Goal: Task Accomplishment & Management: Manage account settings

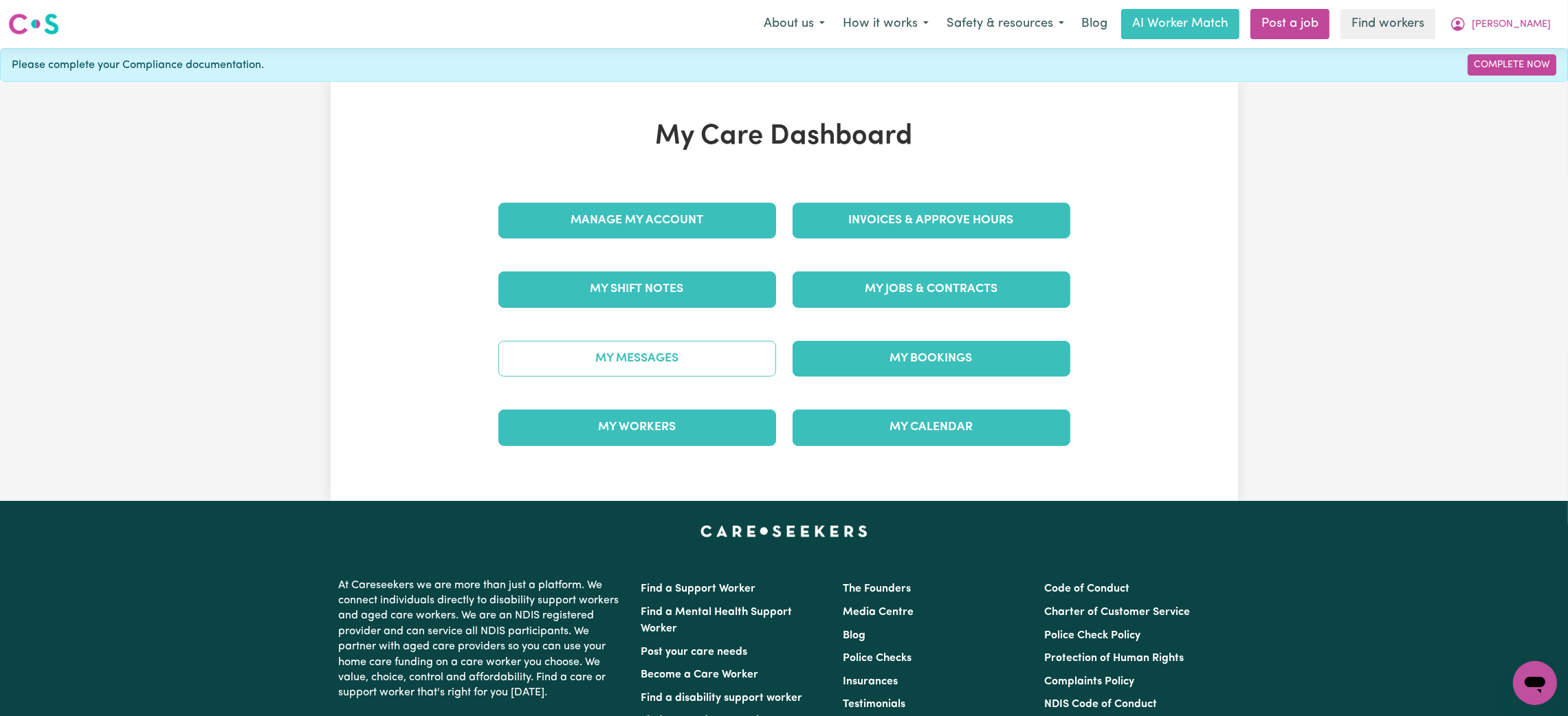
click at [613, 366] on link "My Messages" at bounding box center [636, 358] width 277 height 36
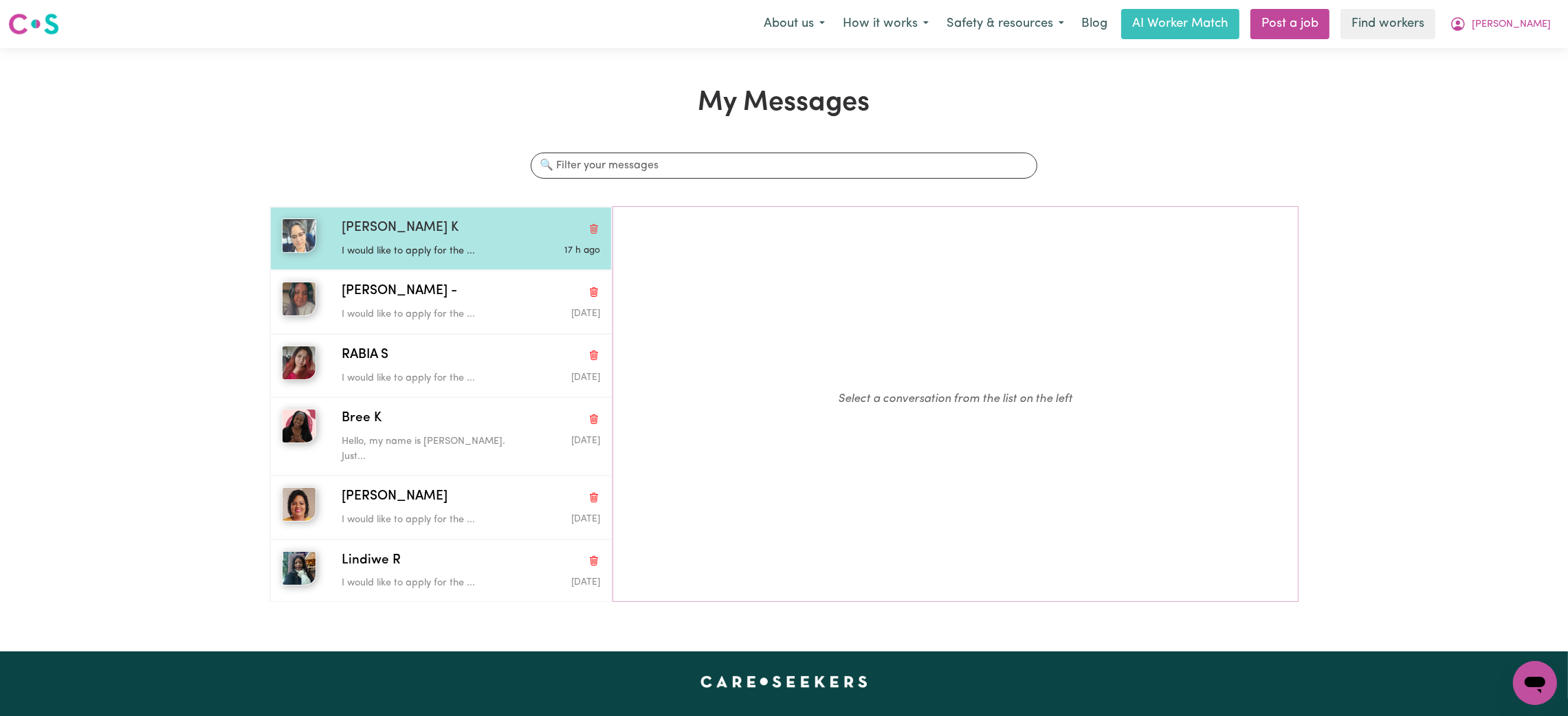
click at [394, 225] on span "[PERSON_NAME] K" at bounding box center [400, 228] width 117 height 20
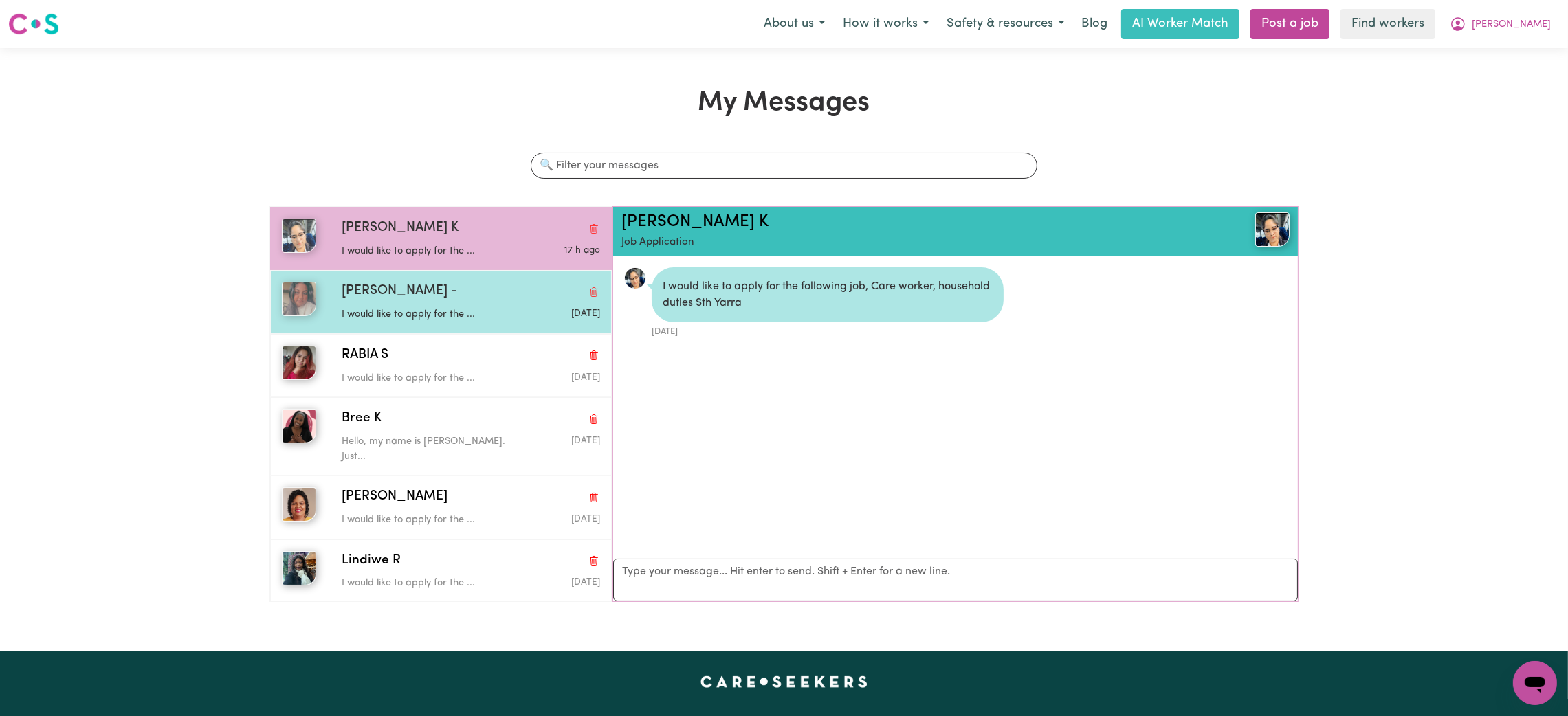
scroll to position [8, 0]
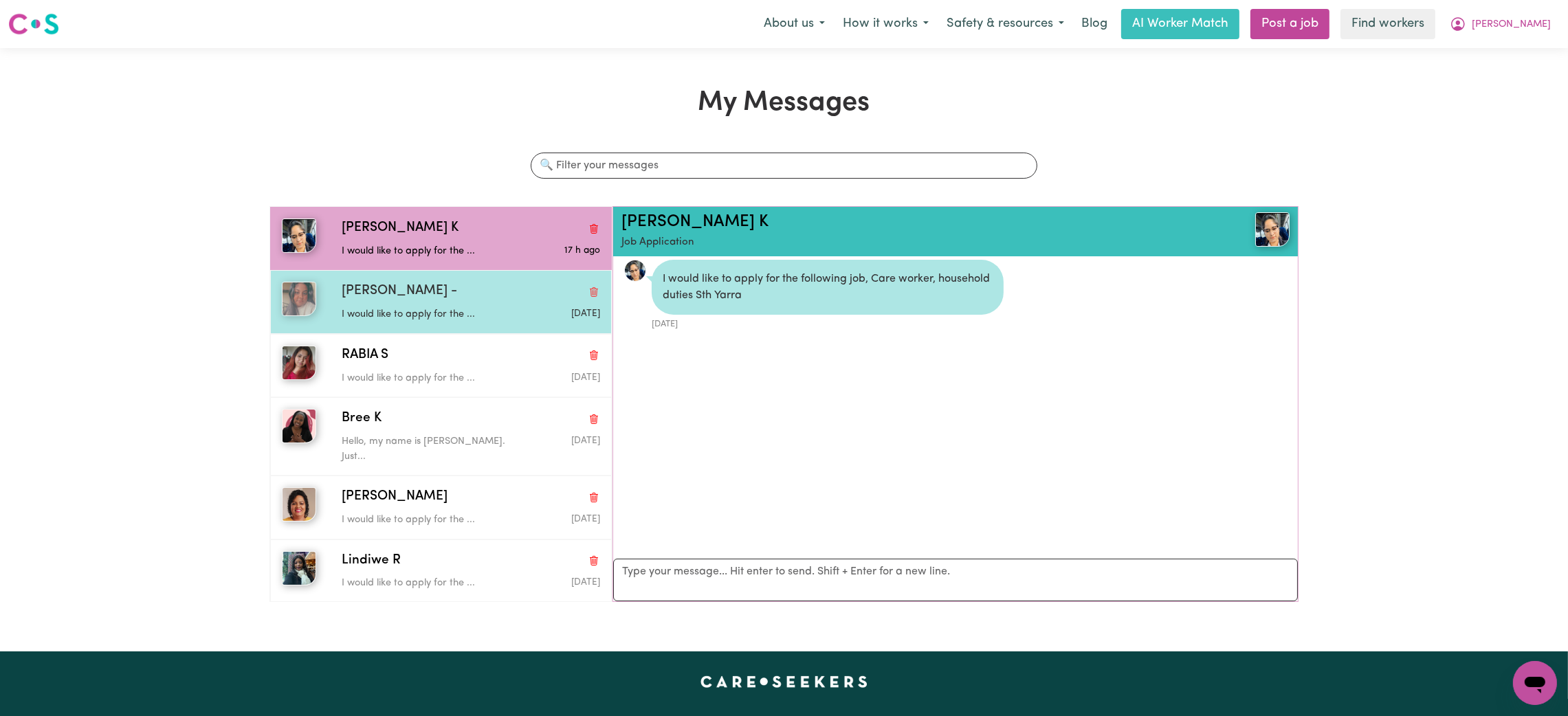
drag, startPoint x: 416, startPoint y: 312, endPoint x: 416, endPoint y: 324, distance: 12.0
click at [416, 314] on p "I would like to apply for the ..." at bounding box center [428, 315] width 173 height 15
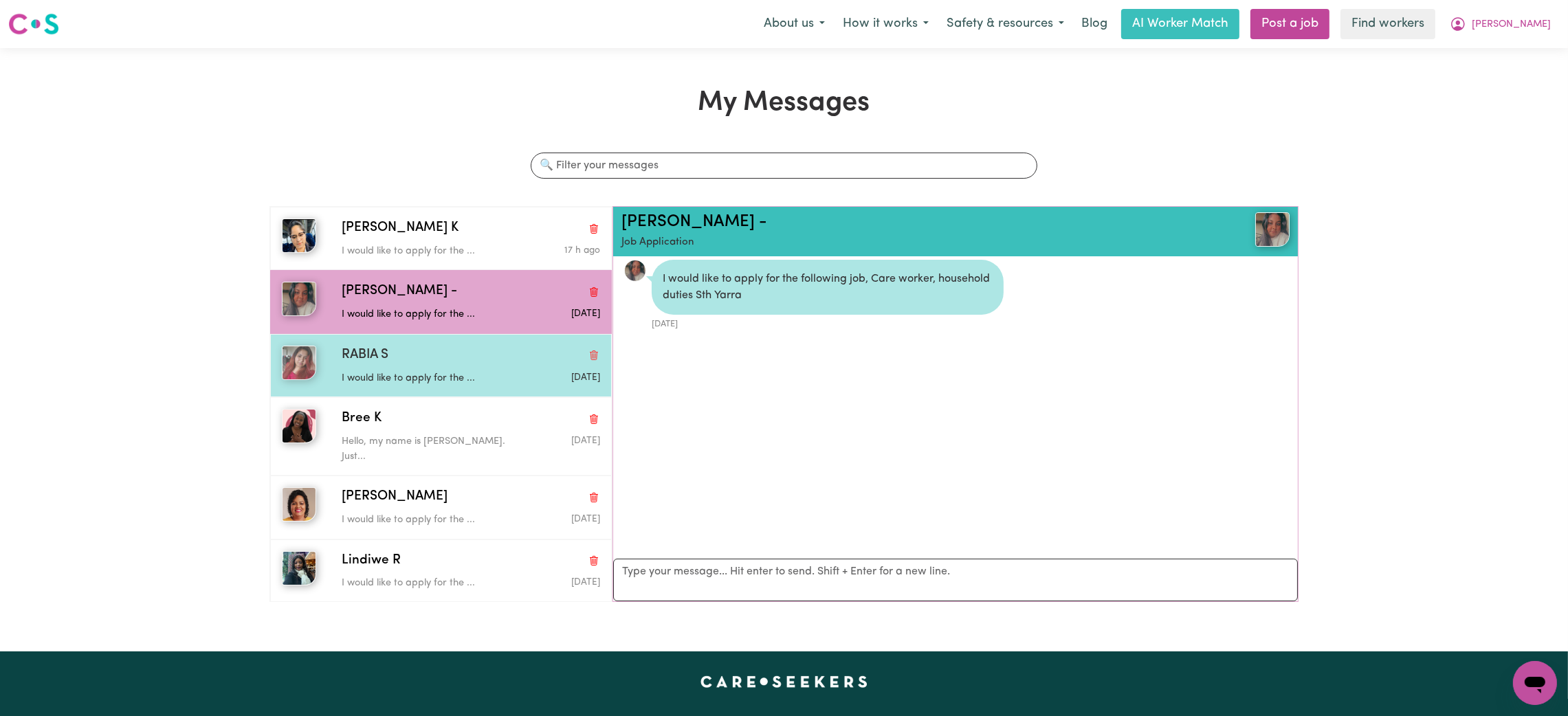
click at [419, 357] on div "RABIA S" at bounding box center [470, 355] width 258 height 20
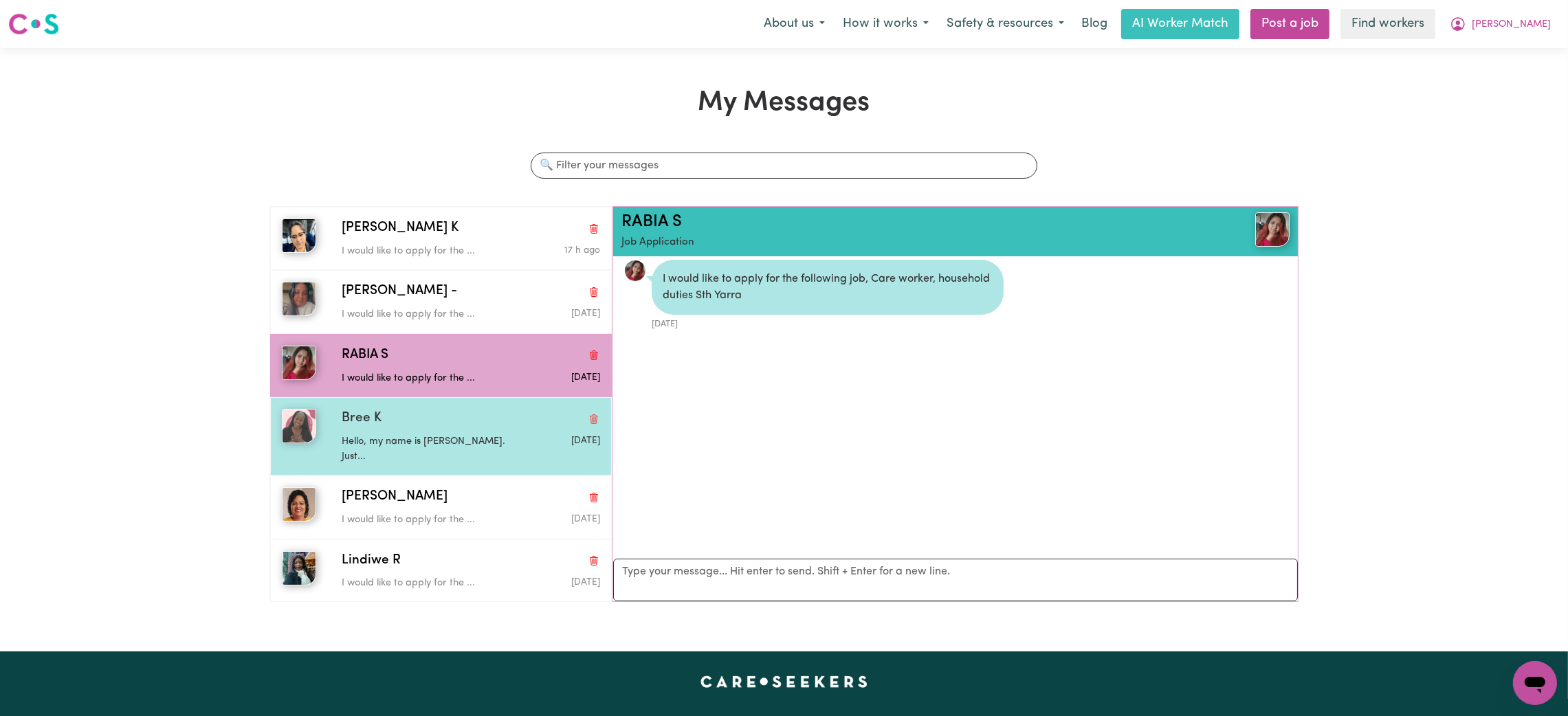
click at [406, 429] on div "Hello, my name is [PERSON_NAME]. Just..." at bounding box center [428, 446] width 173 height 36
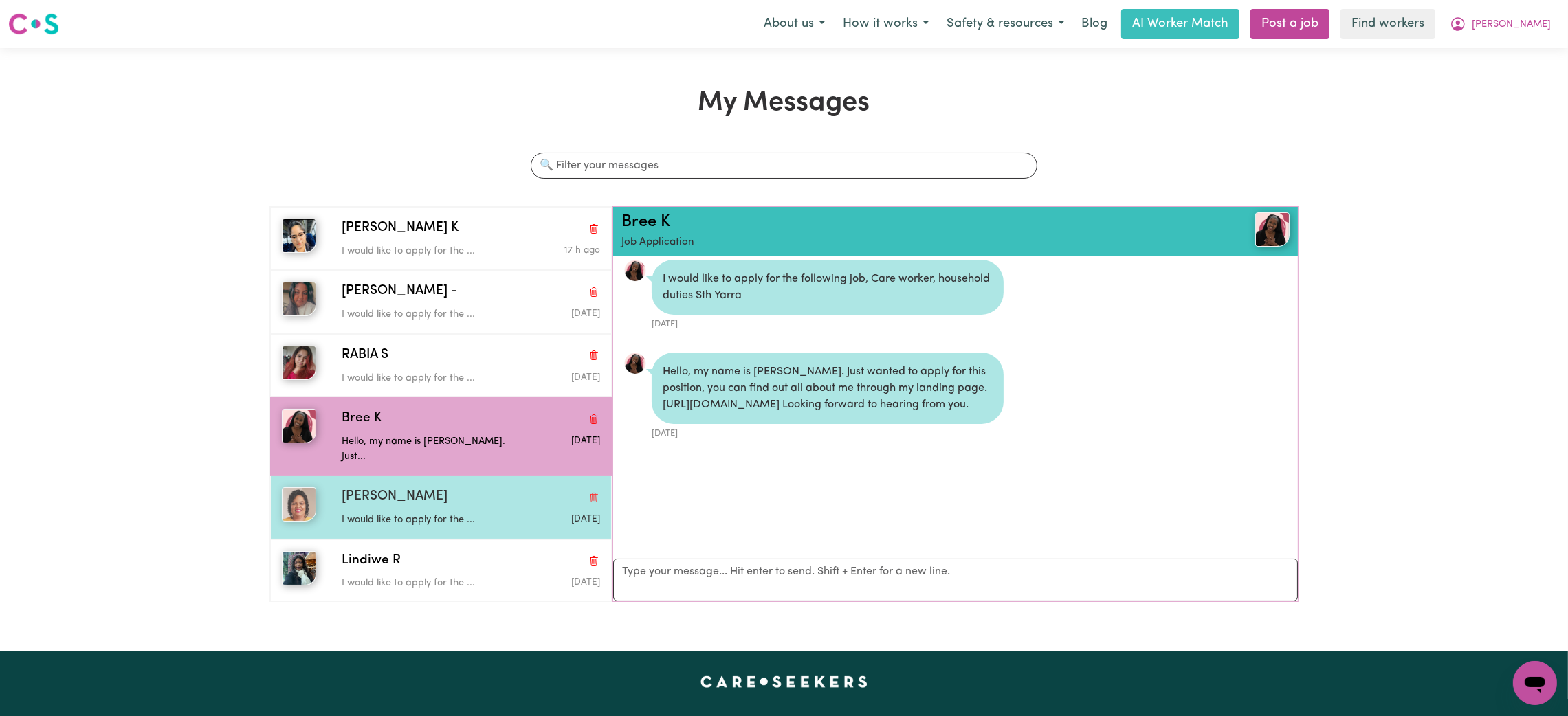
click at [392, 513] on p "I would like to apply for the ..." at bounding box center [428, 520] width 173 height 15
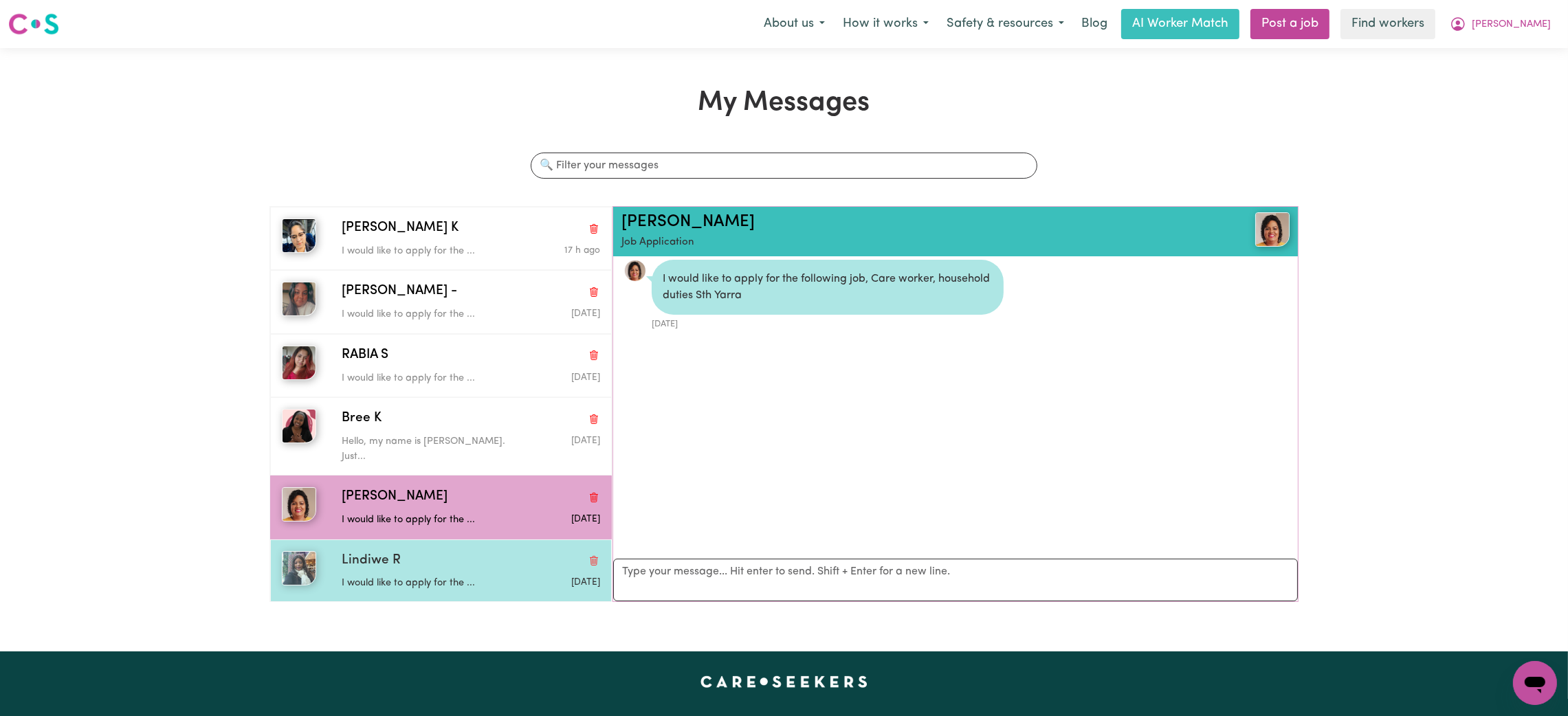
click at [406, 570] on div "I would like to apply for the ..." at bounding box center [428, 580] width 173 height 20
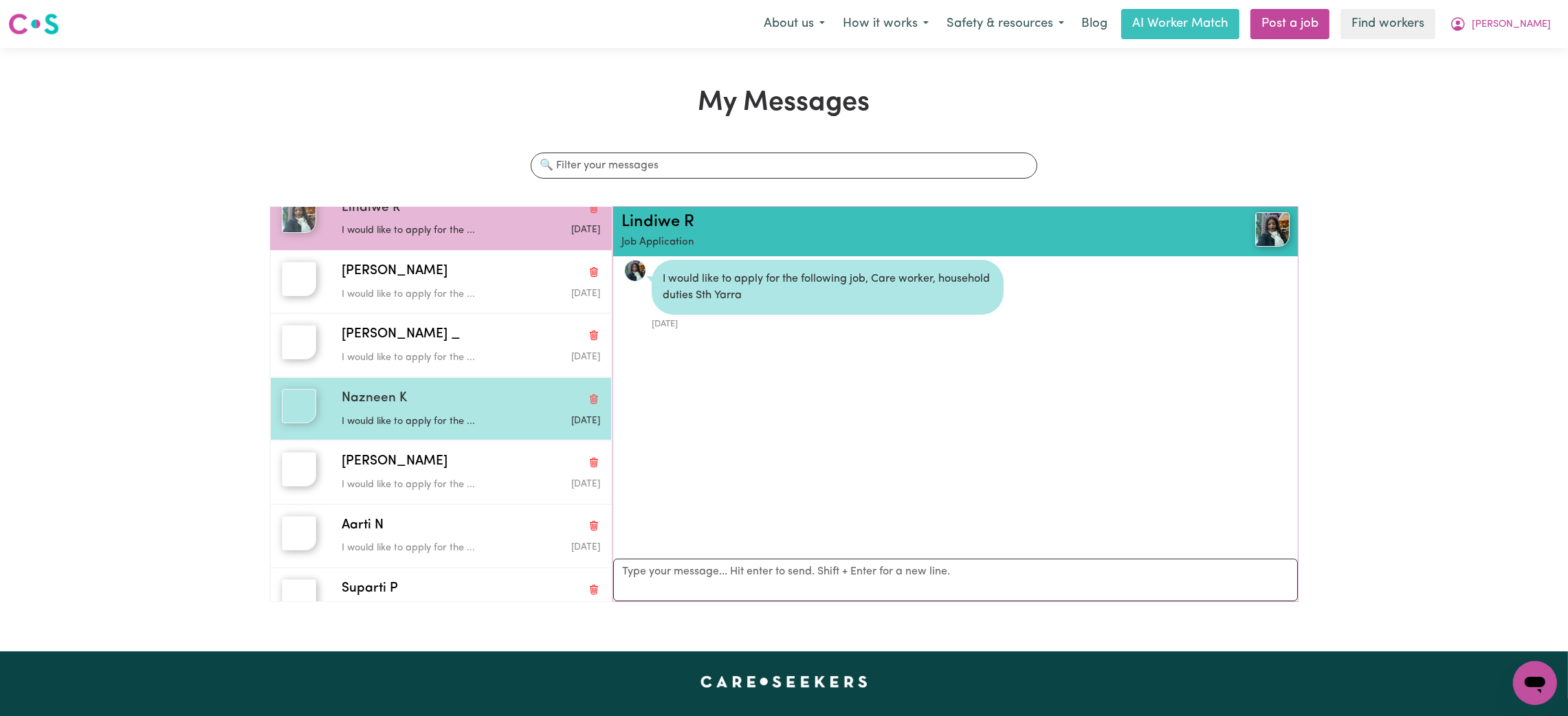
scroll to position [371, 0]
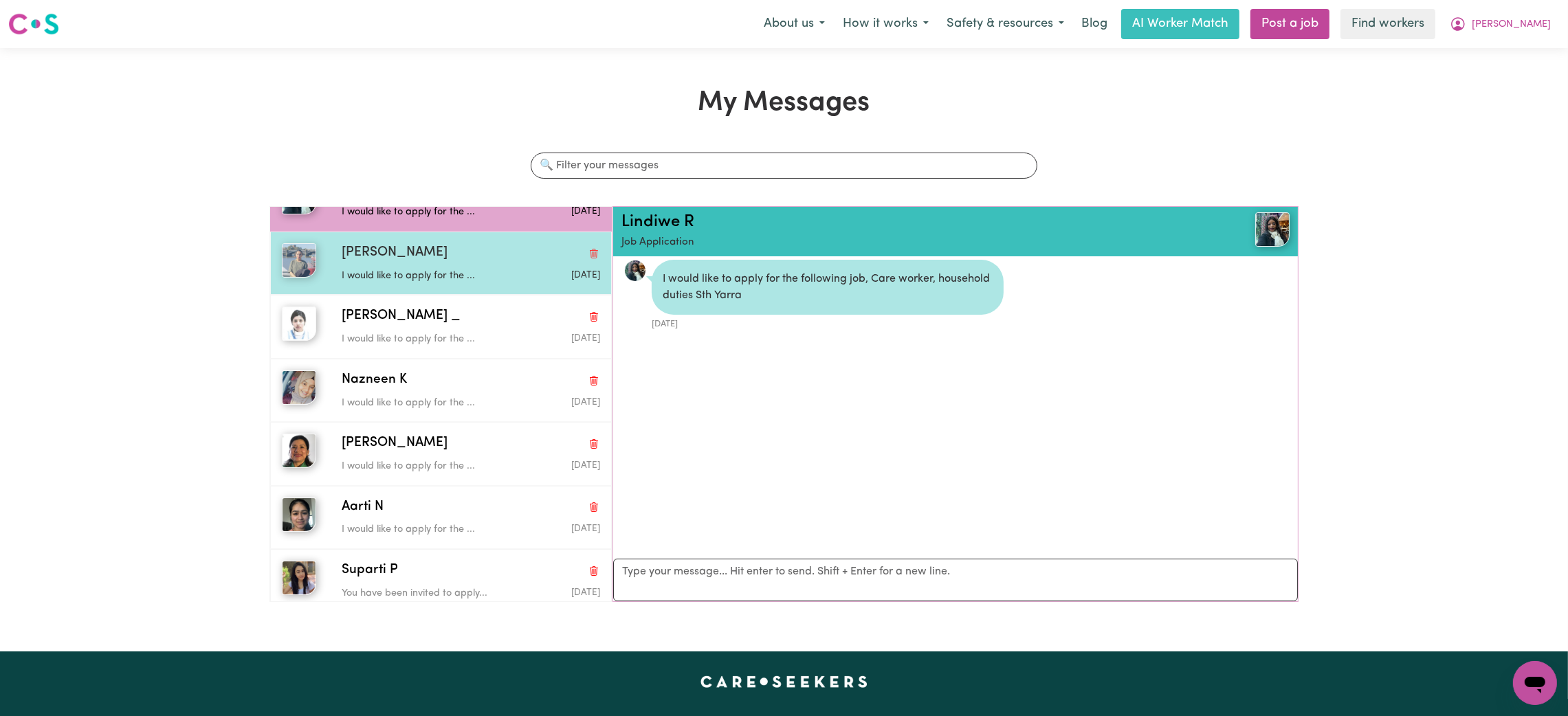
click at [453, 269] on p "I would like to apply for the ..." at bounding box center [428, 276] width 173 height 15
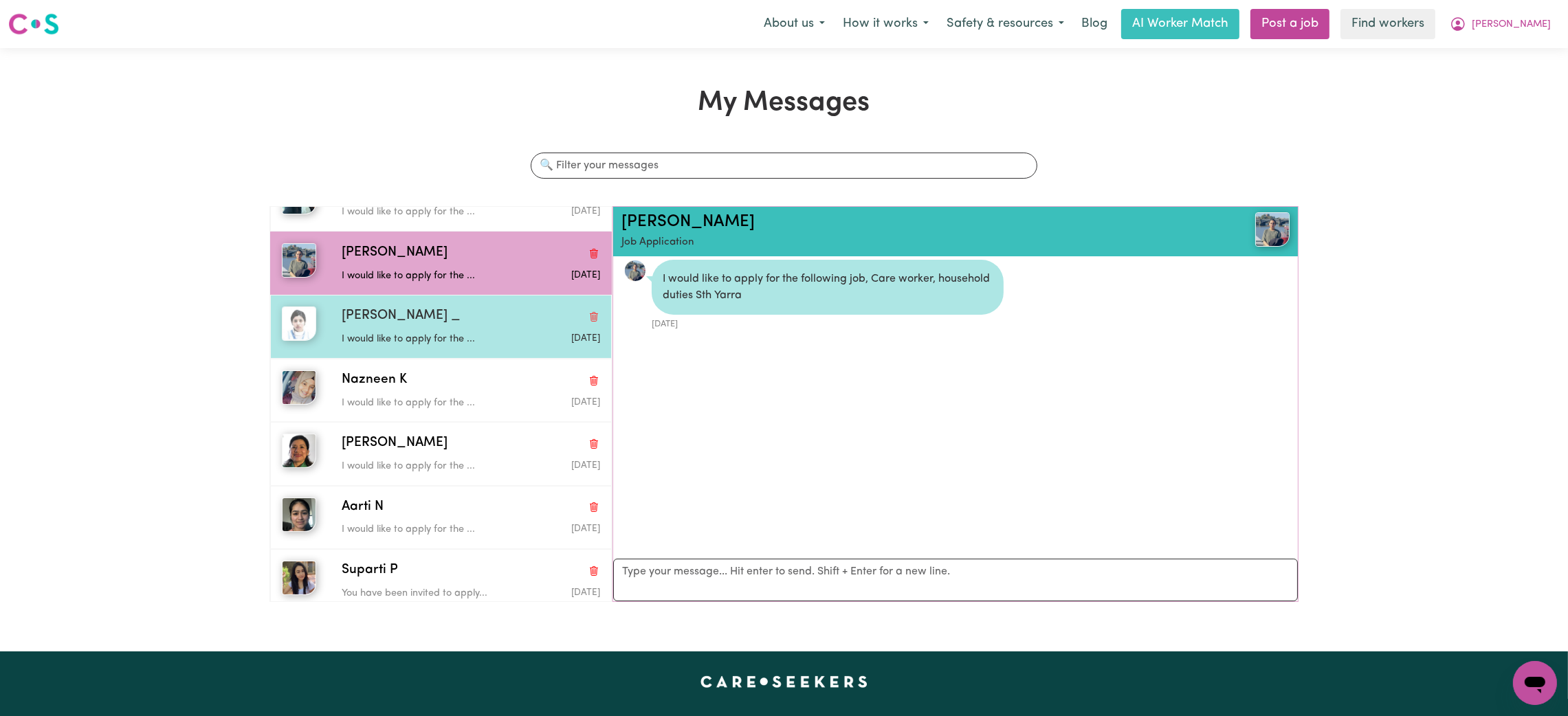
click at [452, 336] on div "[PERSON_NAME] _ I would like to apply for the ... [DATE]" at bounding box center [440, 326] width 342 height 63
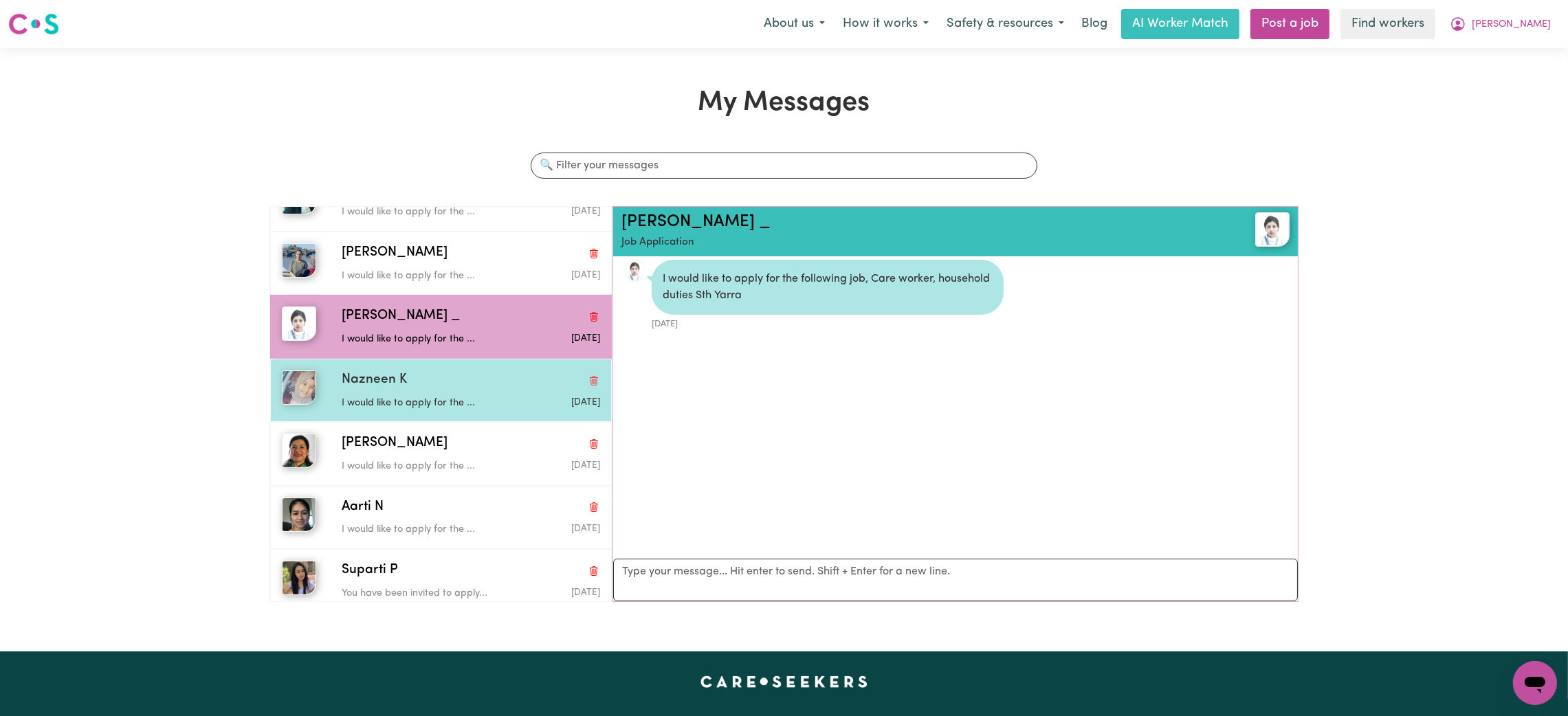
drag, startPoint x: 449, startPoint y: 374, endPoint x: 449, endPoint y: 398, distance: 24.0
click at [449, 379] on div "Nazneen K I would like to apply for the ... [DATE]" at bounding box center [467, 391] width 265 height 40
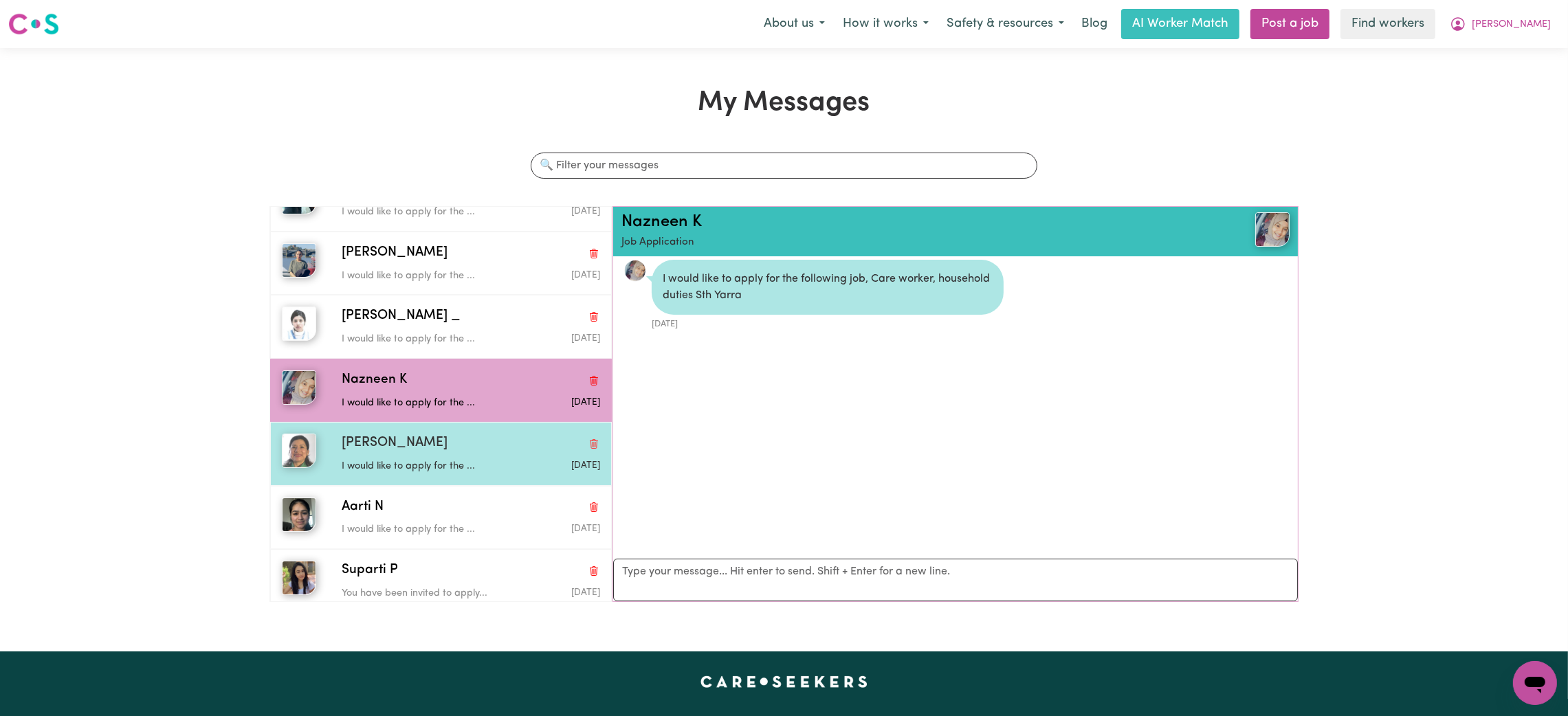
drag, startPoint x: 449, startPoint y: 443, endPoint x: 447, endPoint y: 469, distance: 26.1
click at [447, 454] on div "I would like to apply for the ..." at bounding box center [428, 464] width 173 height 20
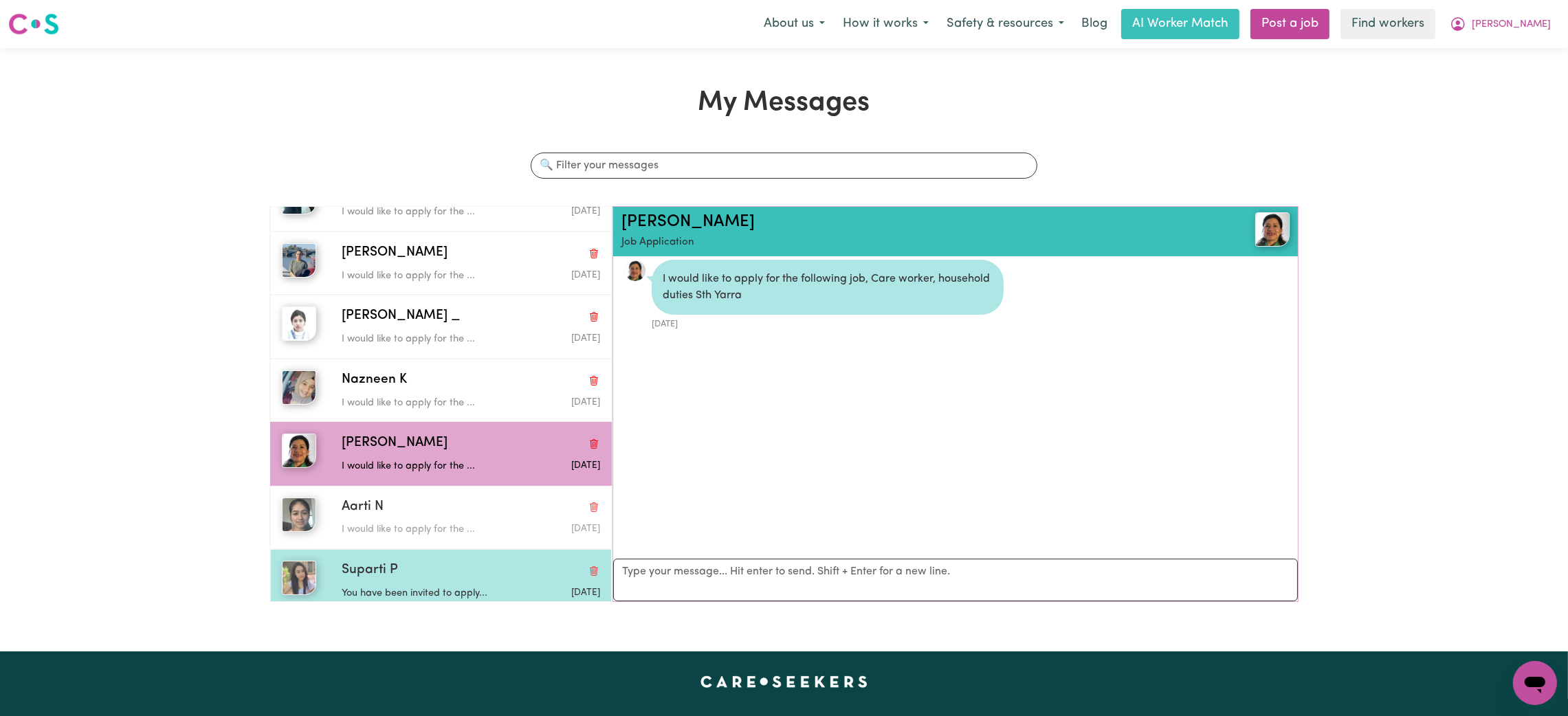
drag, startPoint x: 444, startPoint y: 503, endPoint x: 432, endPoint y: 537, distance: 36.1
click at [442, 510] on div "Aarti N I would like to apply for the ... [DATE]" at bounding box center [467, 517] width 265 height 40
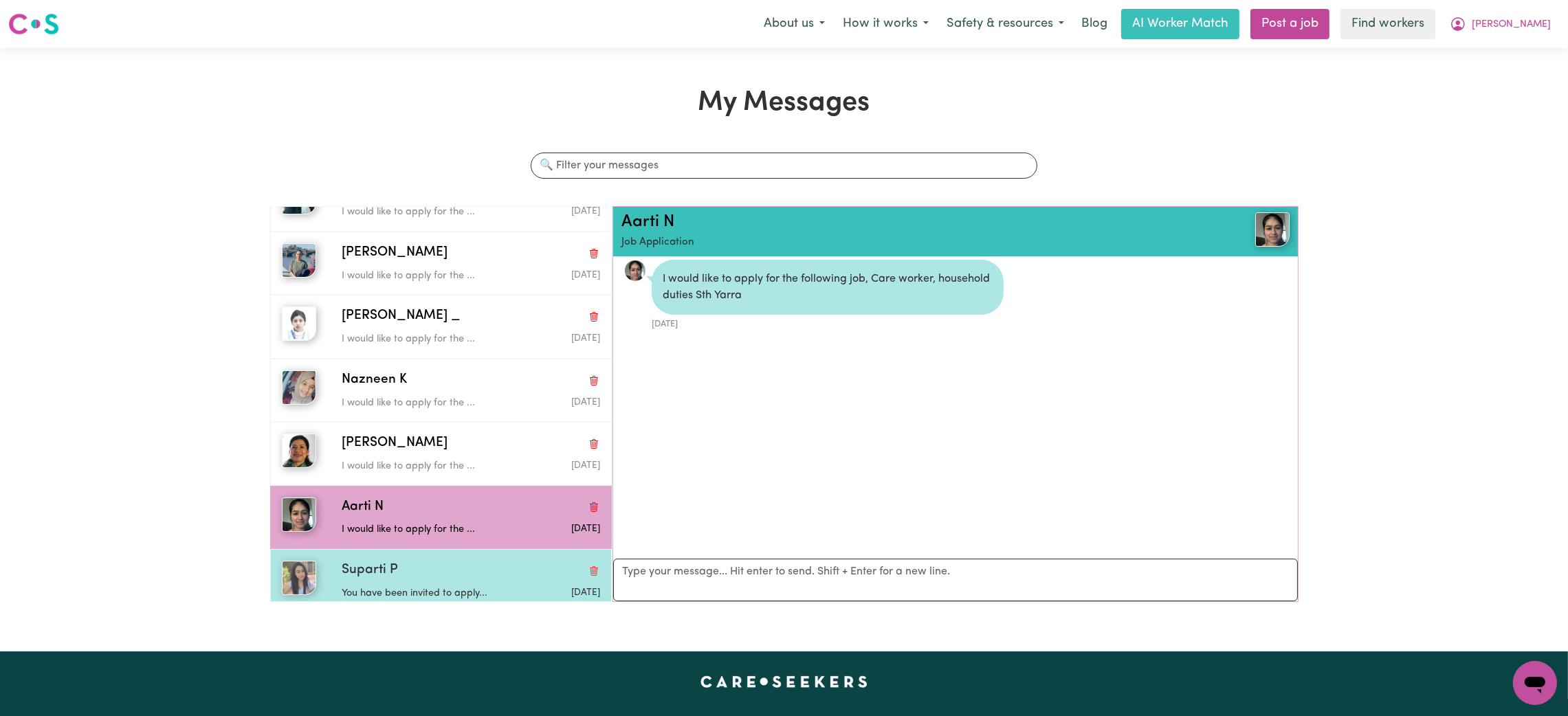
click at [417, 594] on div "Suparti P You have been invited to apply... [DATE]" at bounding box center [440, 581] width 342 height 63
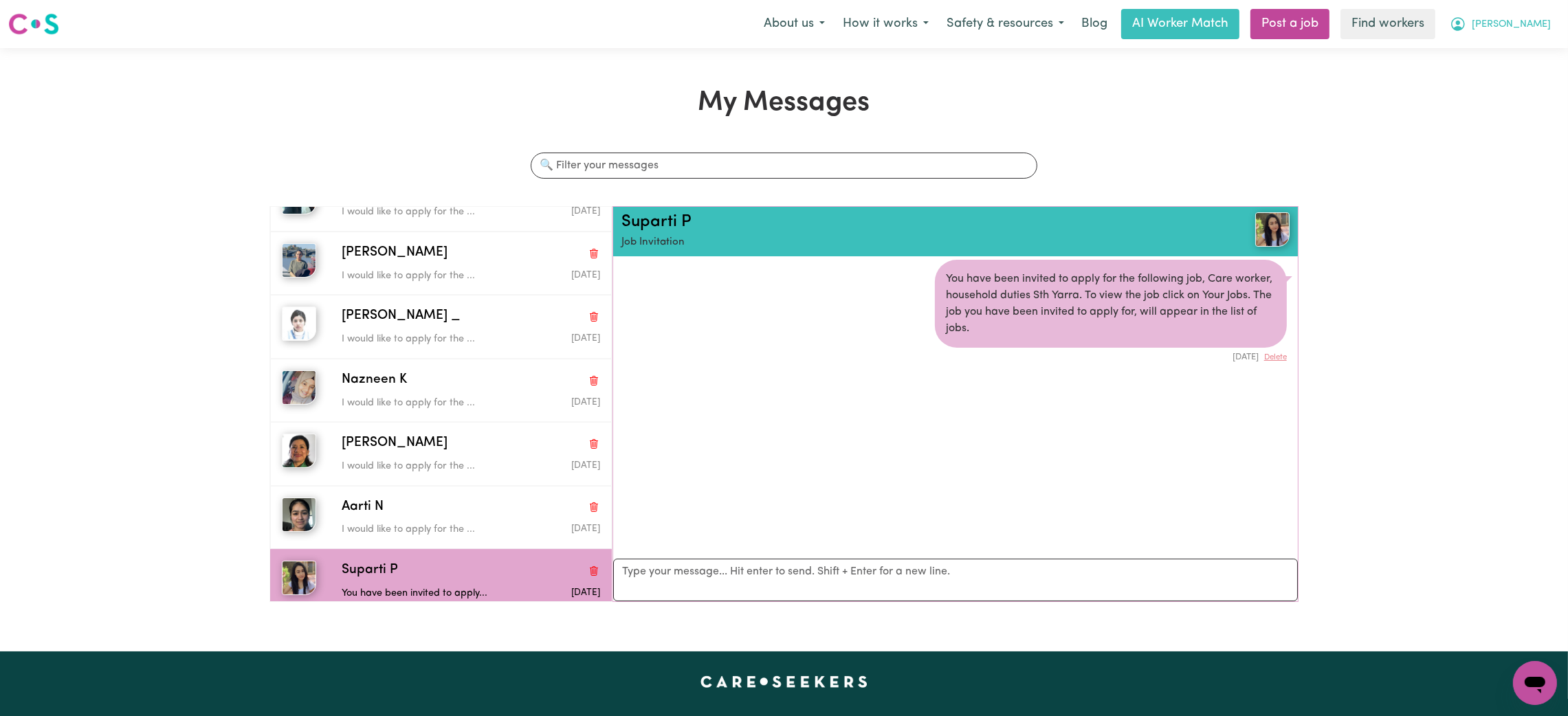
click at [1524, 22] on span "[PERSON_NAME]" at bounding box center [1510, 25] width 79 height 15
click at [1516, 52] on link "My Dashboard" at bounding box center [1504, 53] width 108 height 26
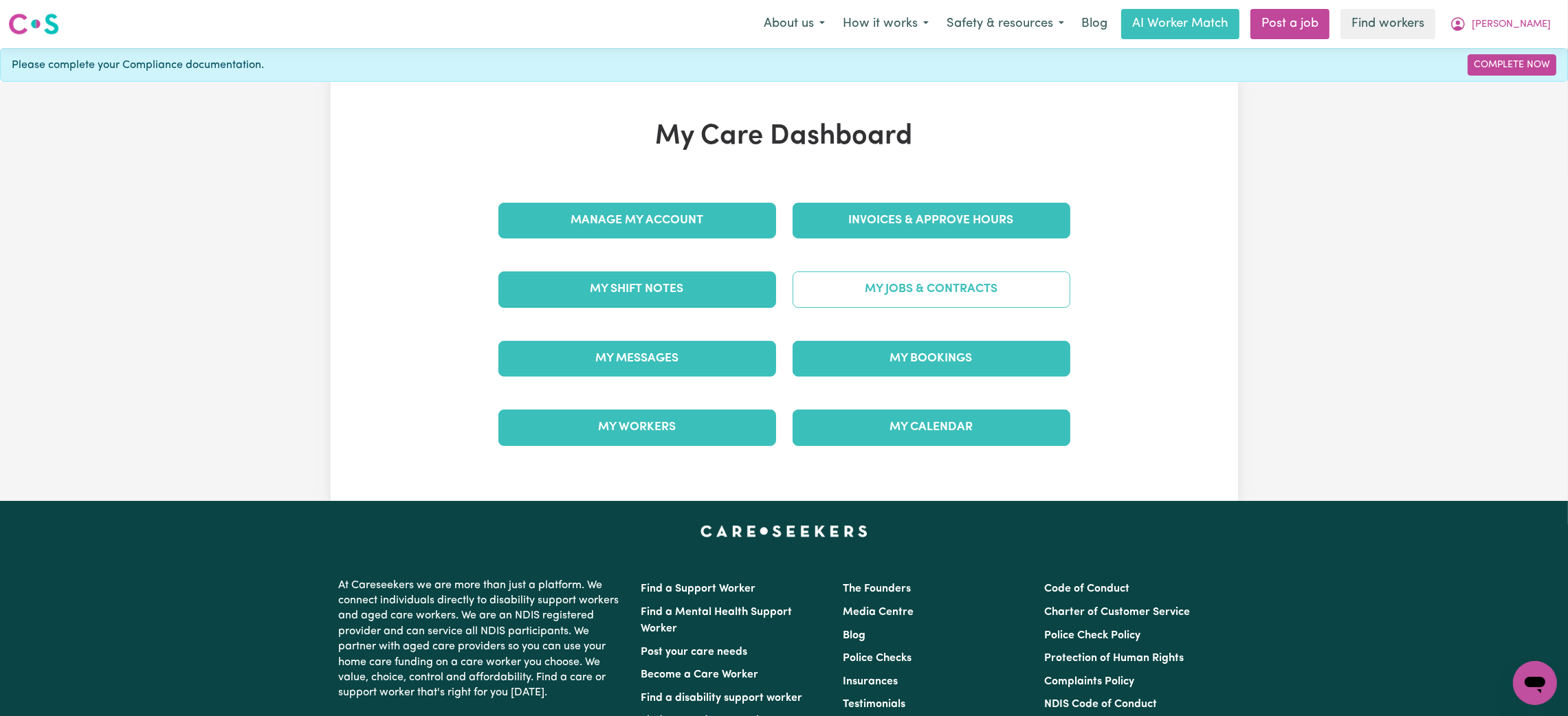
click at [904, 274] on link "My Jobs & Contracts" at bounding box center [931, 289] width 277 height 36
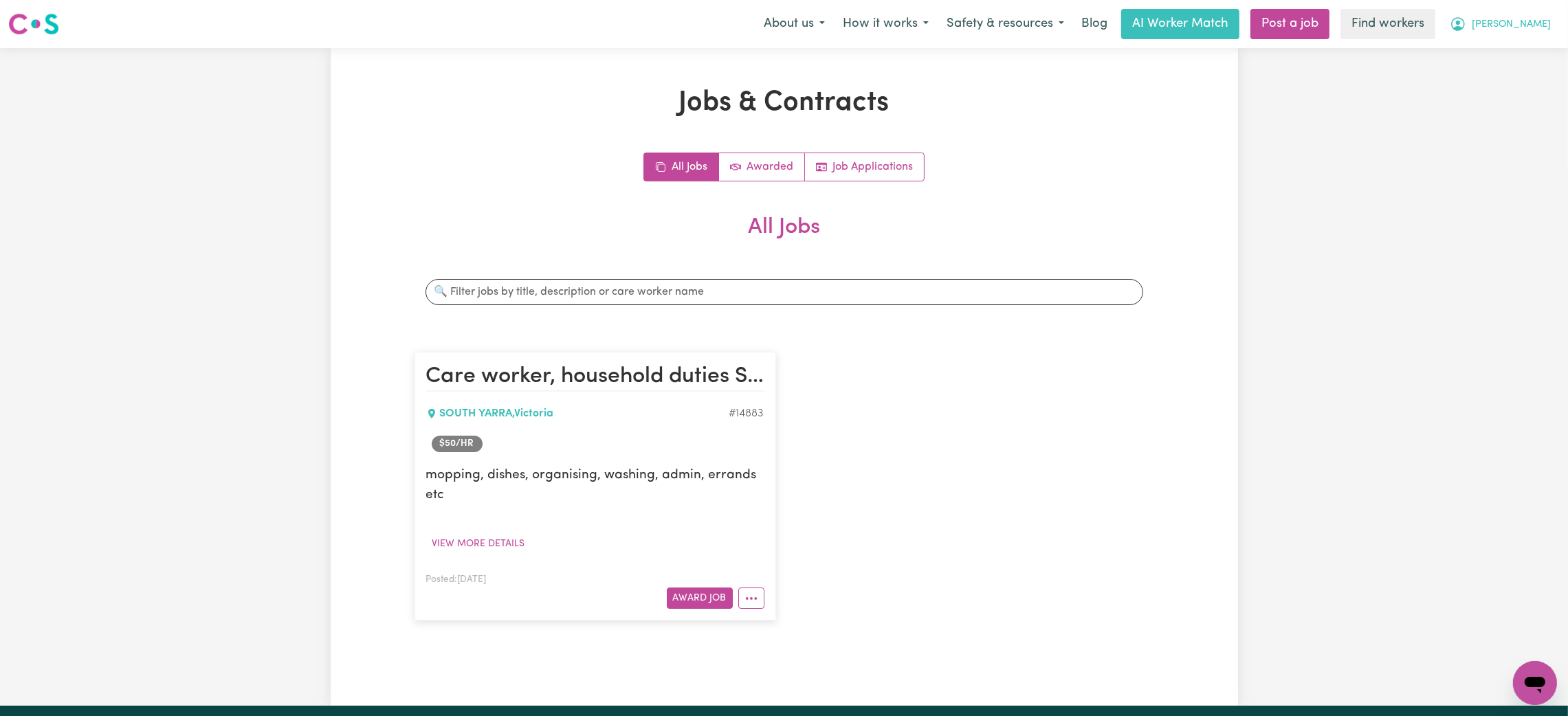
drag, startPoint x: 1546, startPoint y: 18, endPoint x: 1538, endPoint y: 32, distance: 16.1
click at [1546, 18] on span "[PERSON_NAME]" at bounding box center [1510, 25] width 79 height 15
click at [1502, 60] on link "My Dashboard" at bounding box center [1504, 53] width 108 height 26
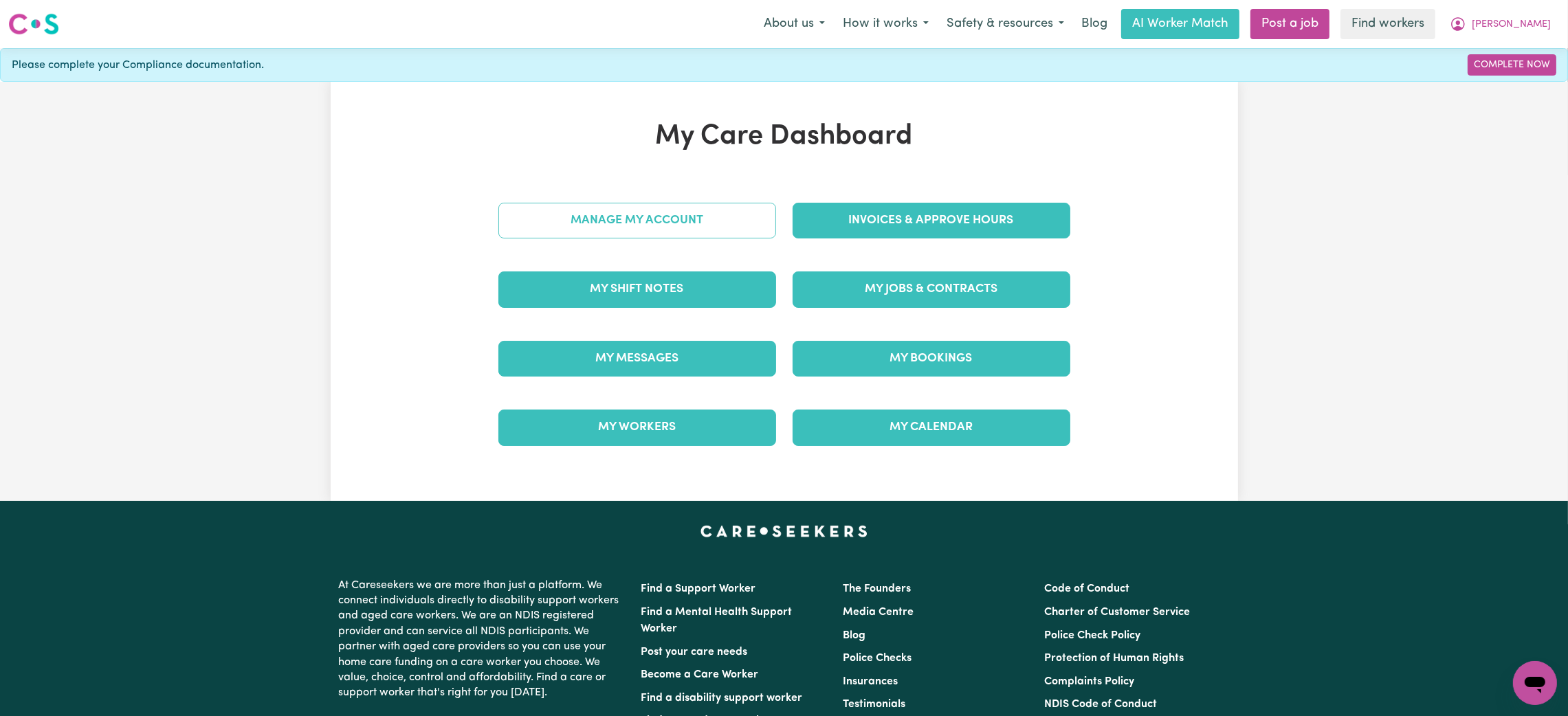
click at [710, 223] on link "Manage My Account" at bounding box center [636, 220] width 277 height 36
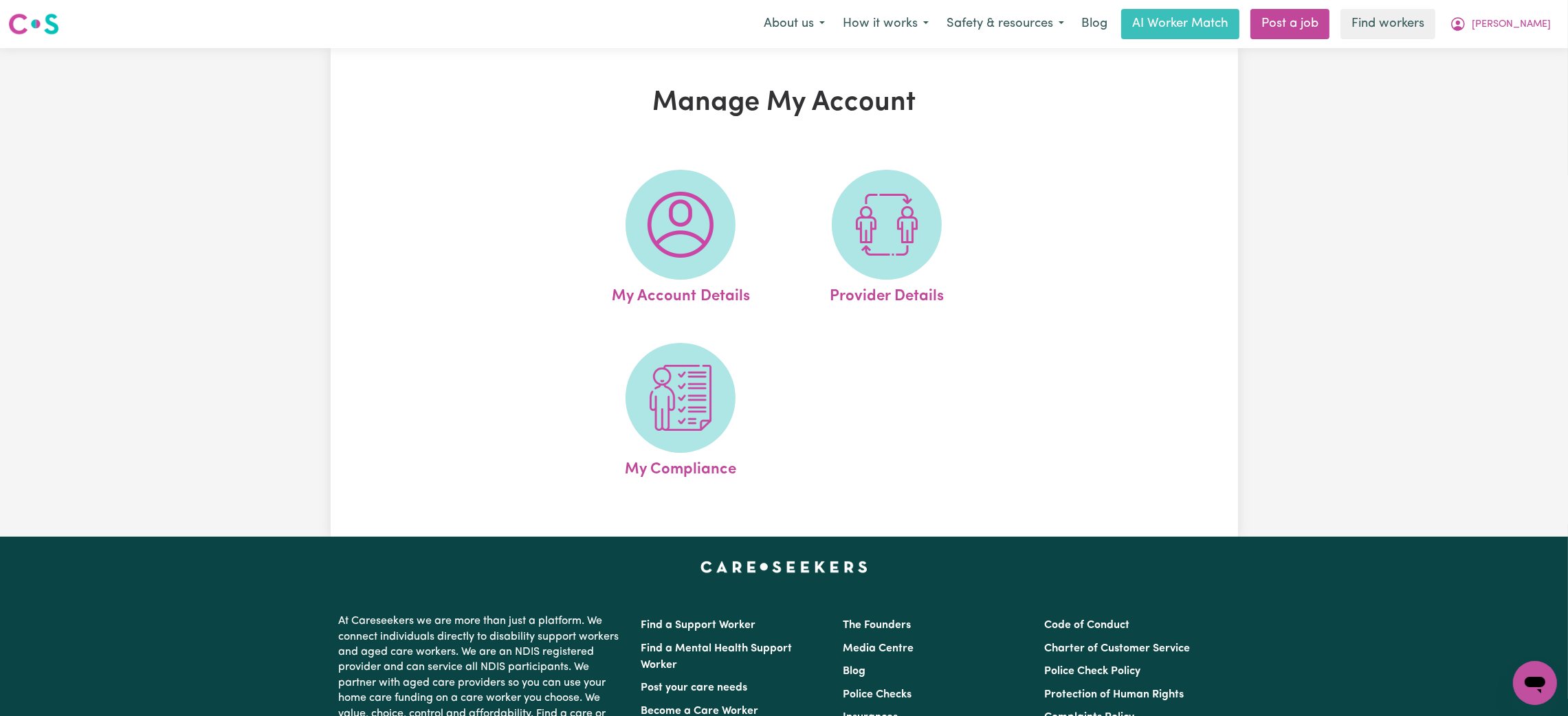
click at [706, 232] on img at bounding box center [680, 225] width 66 height 66
select select "text"
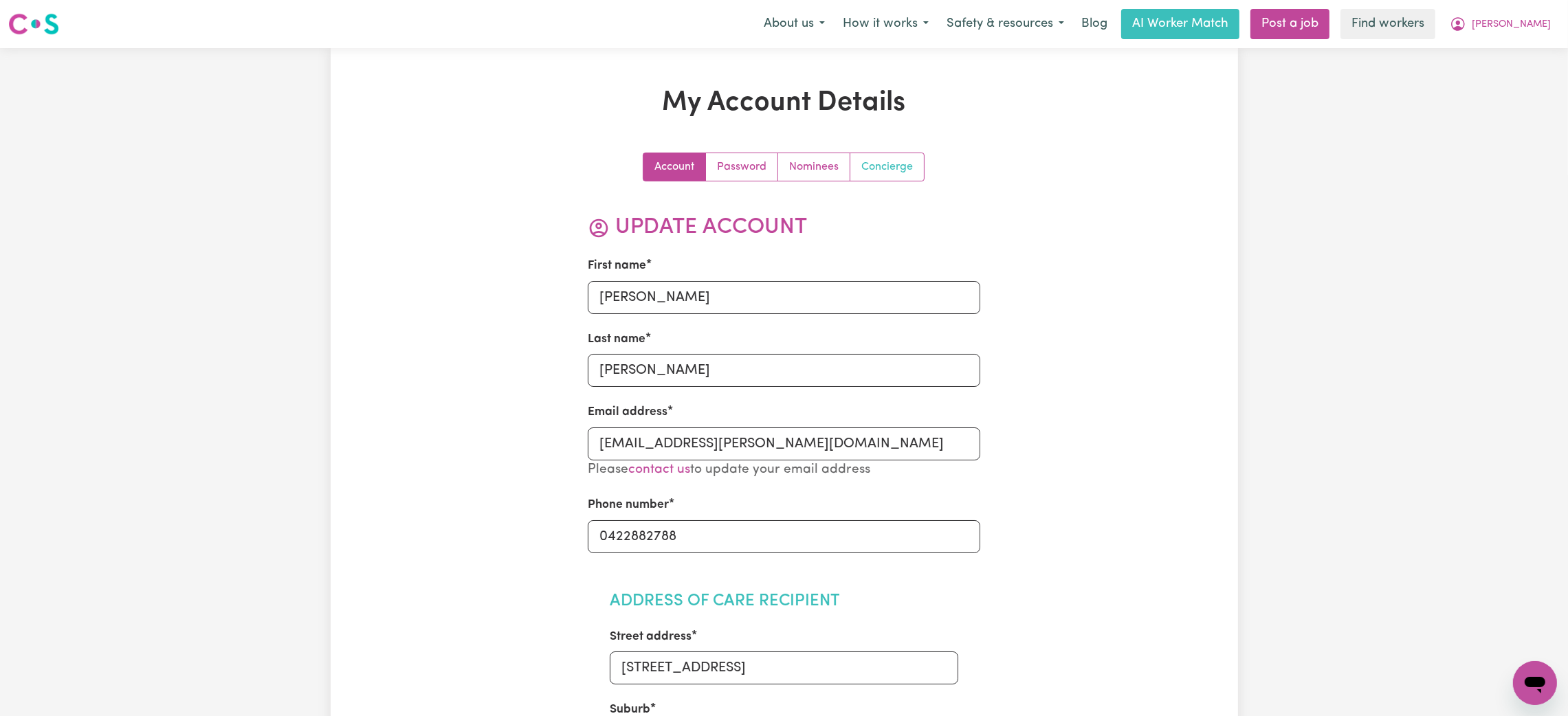
click at [904, 171] on link "Concierge" at bounding box center [887, 167] width 74 height 28
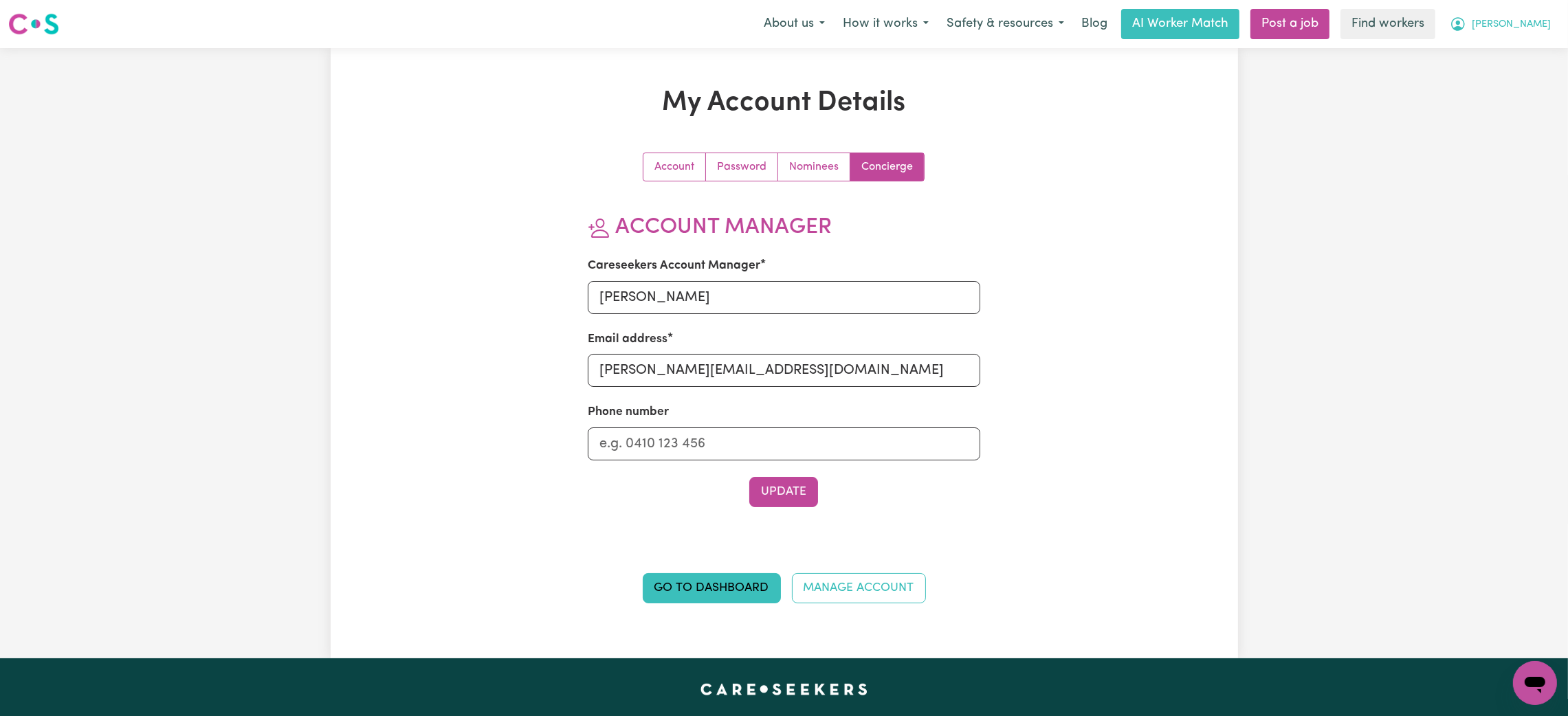
click at [1519, 25] on span "[PERSON_NAME]" at bounding box center [1510, 25] width 79 height 15
click at [1516, 76] on link "Logout" at bounding box center [1504, 79] width 108 height 26
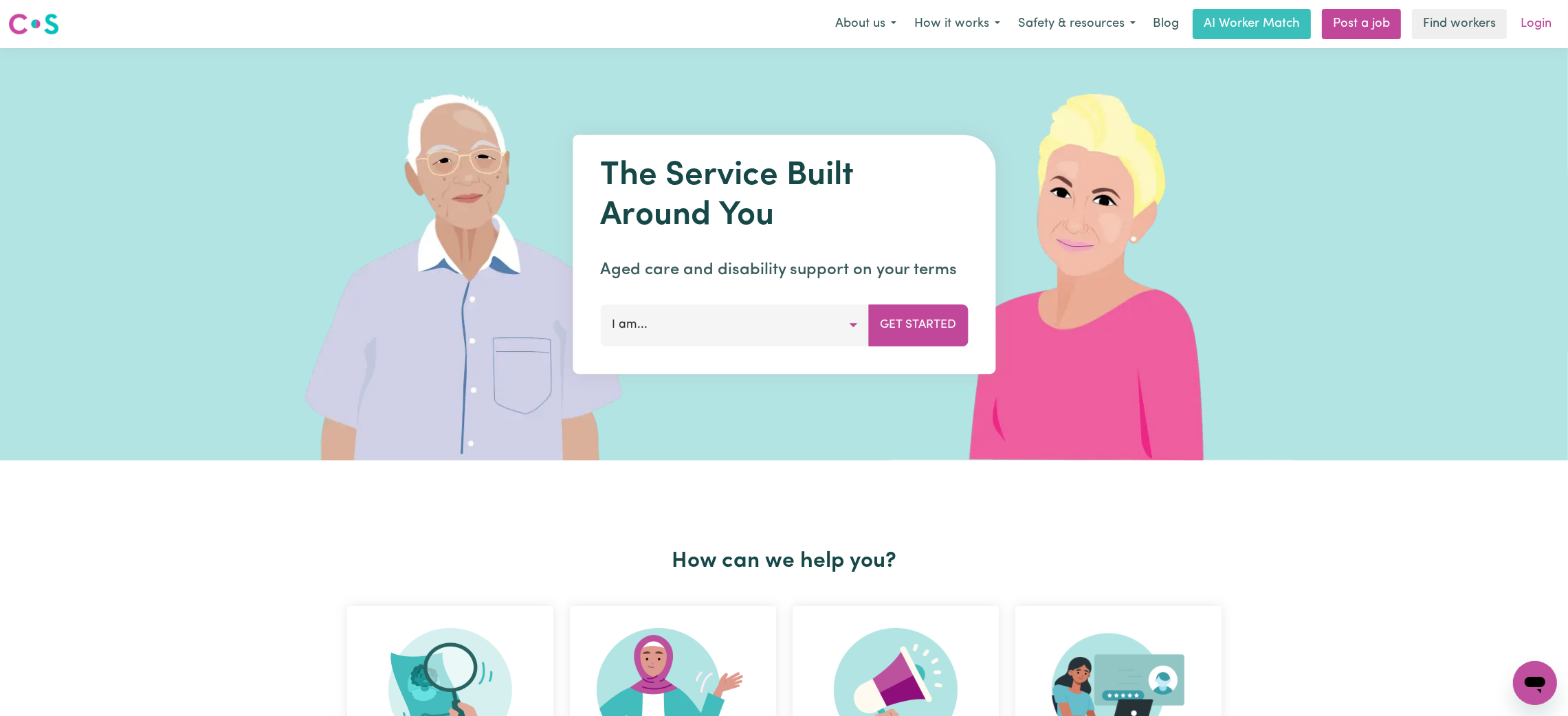
click at [1543, 23] on link "Login" at bounding box center [1535, 24] width 47 height 31
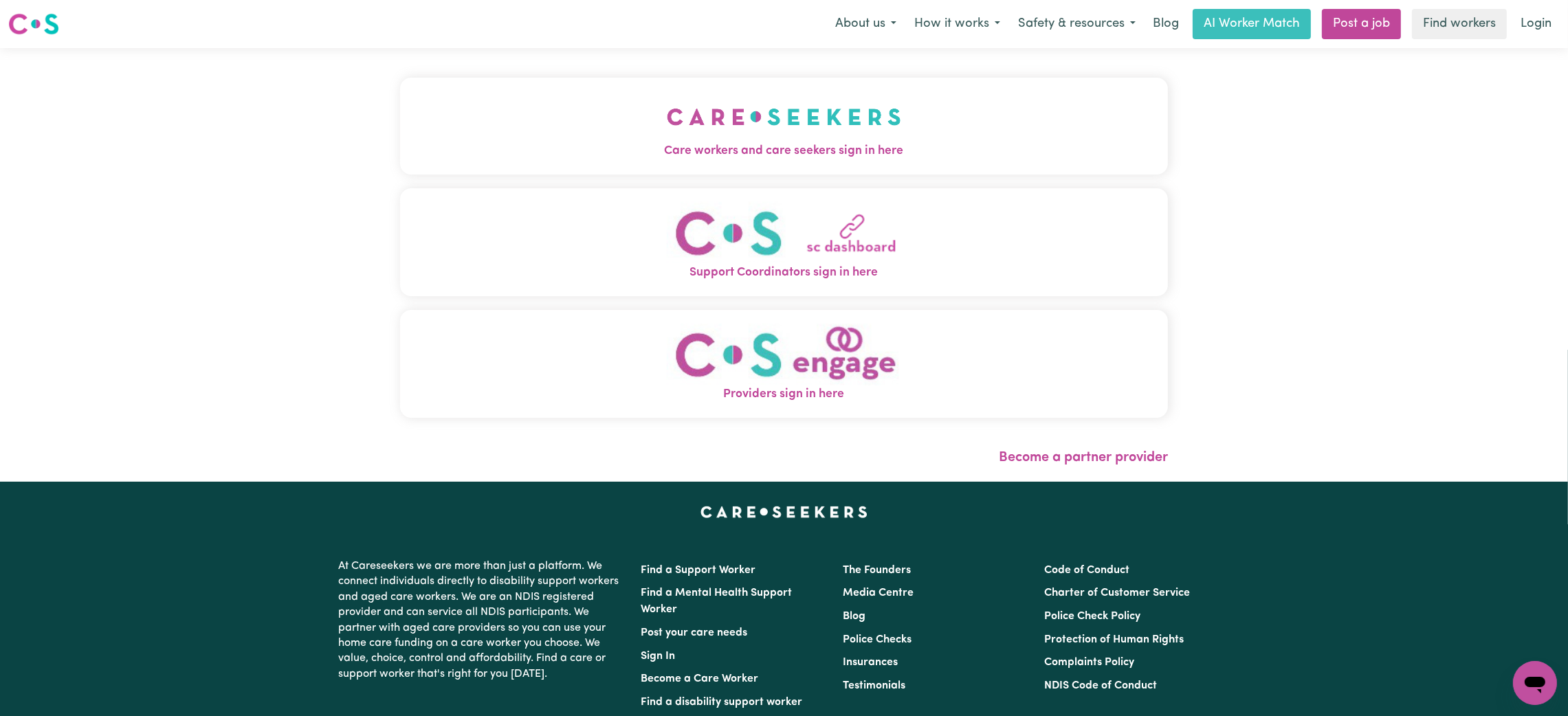
click at [756, 158] on span "Care workers and care seekers sign in here" at bounding box center [784, 151] width 768 height 18
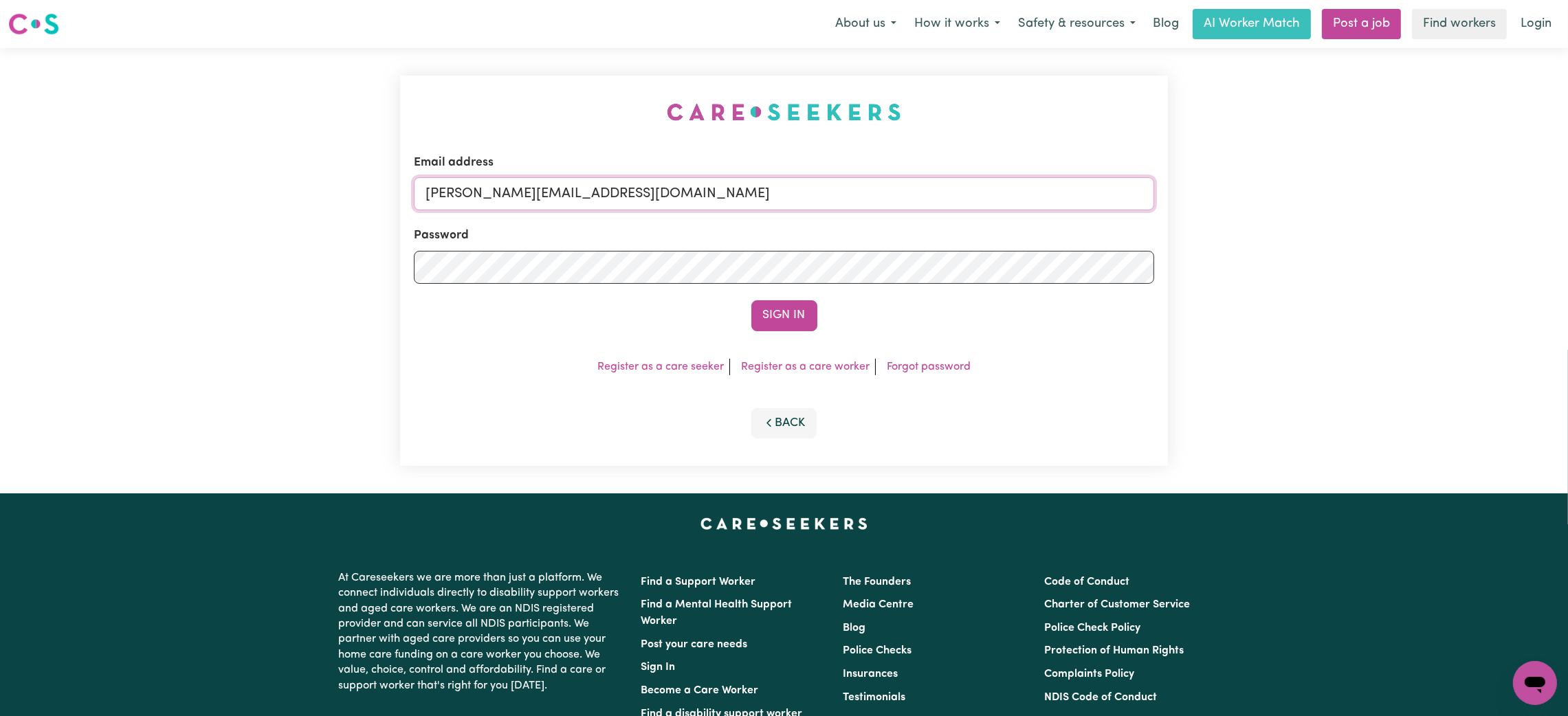
drag, startPoint x: 516, startPoint y: 185, endPoint x: 517, endPoint y: 204, distance: 19.0
click at [517, 185] on input "[PERSON_NAME][EMAIL_ADDRESS][DOMAIN_NAME]" at bounding box center [783, 194] width 740 height 33
drag, startPoint x: 497, startPoint y: 195, endPoint x: 859, endPoint y: 207, distance: 362.2
click at [859, 207] on input "[EMAIL_ADDRESS][PERSON_NAME][DOMAIN_NAME]" at bounding box center [783, 194] width 740 height 33
type input "superuser~[EMAIL_ADDRESS][DOMAIN_NAME]"
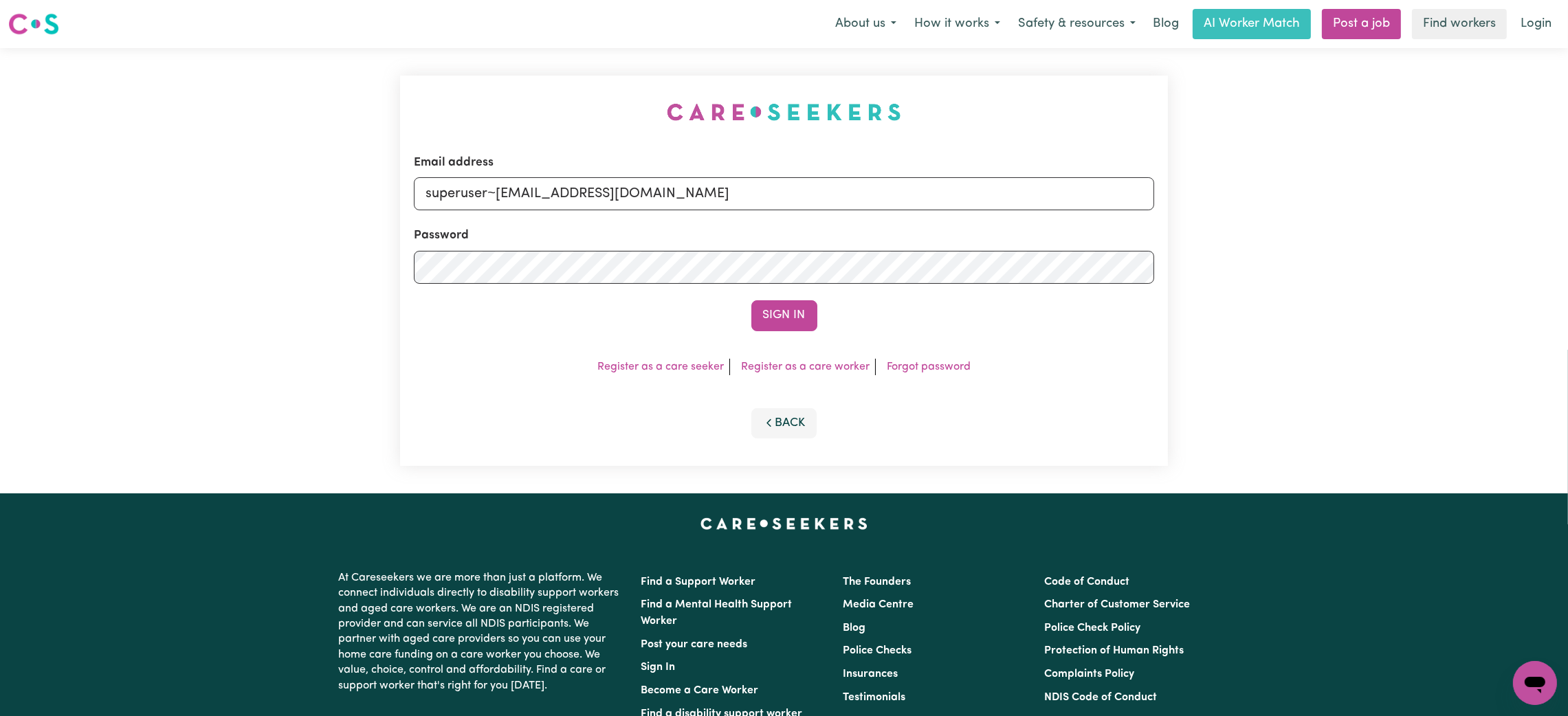
click at [751, 300] on button "Sign In" at bounding box center [784, 316] width 66 height 31
